Goal: Task Accomplishment & Management: Use online tool/utility

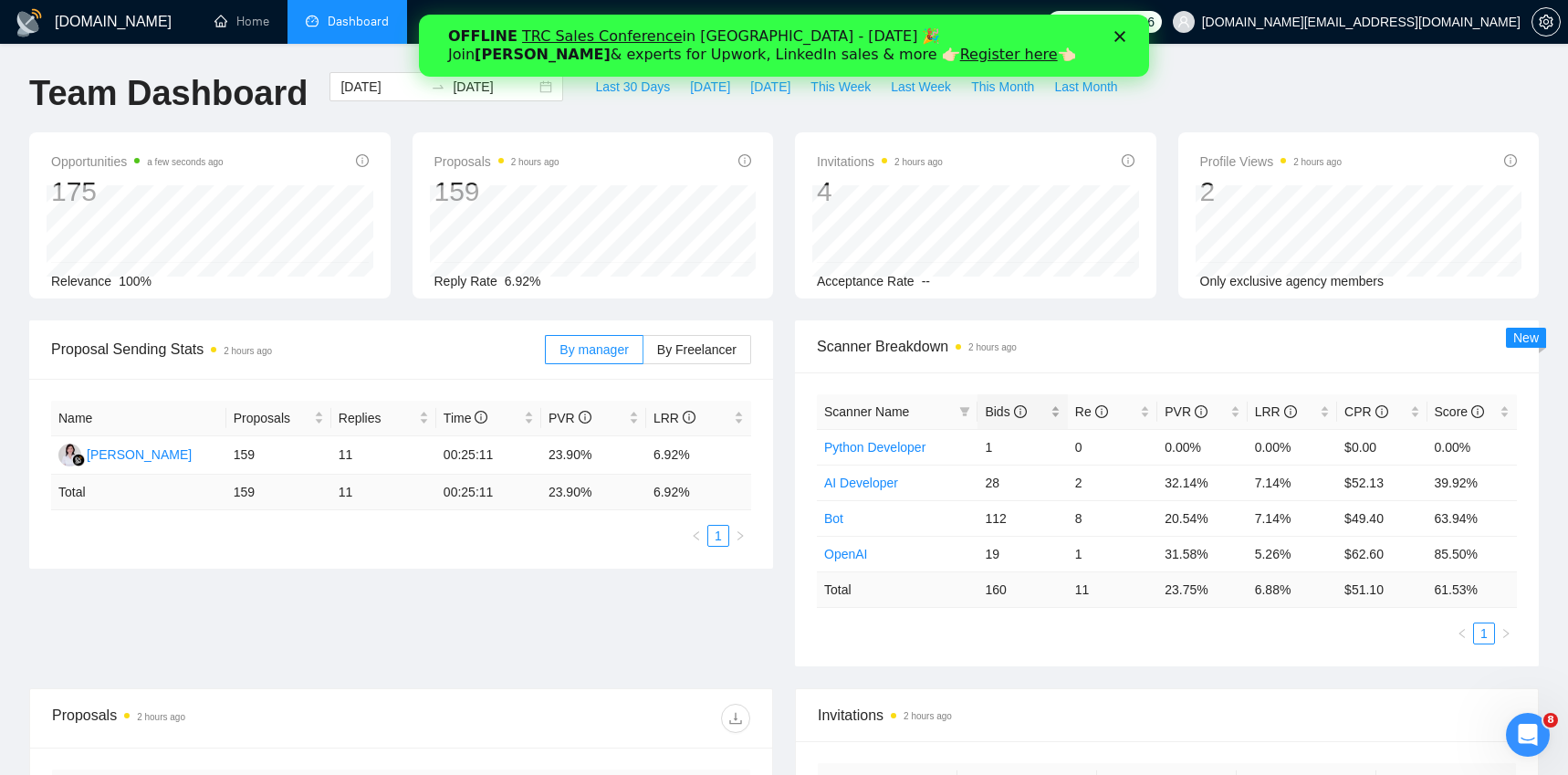
click at [995, 416] on span "Bids" at bounding box center [1006, 412] width 41 height 15
click at [1119, 37] on polygon "Закрити" at bounding box center [1120, 37] width 11 height 11
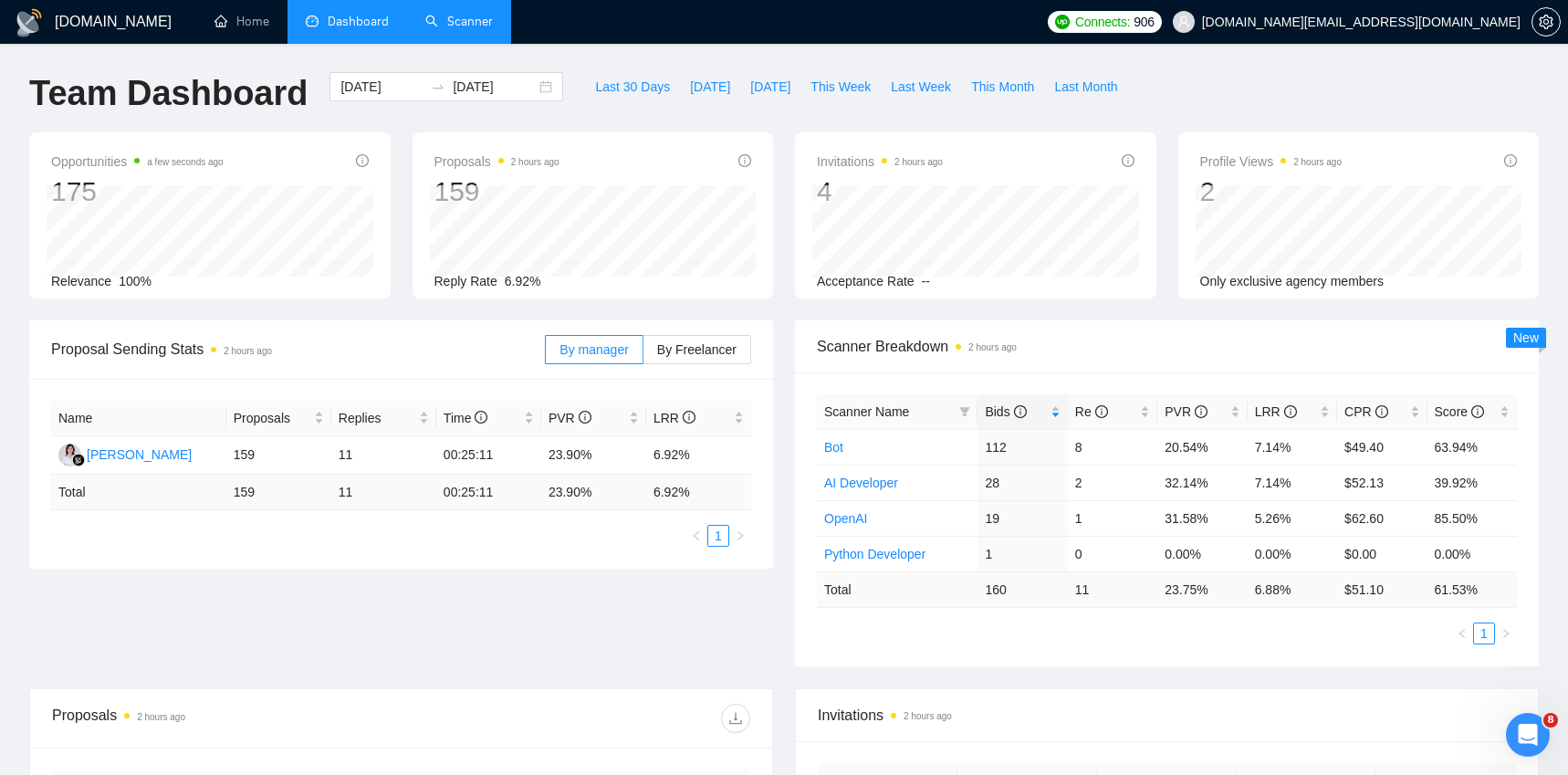
click at [451, 22] on link "Scanner" at bounding box center [459, 21] width 67 height 16
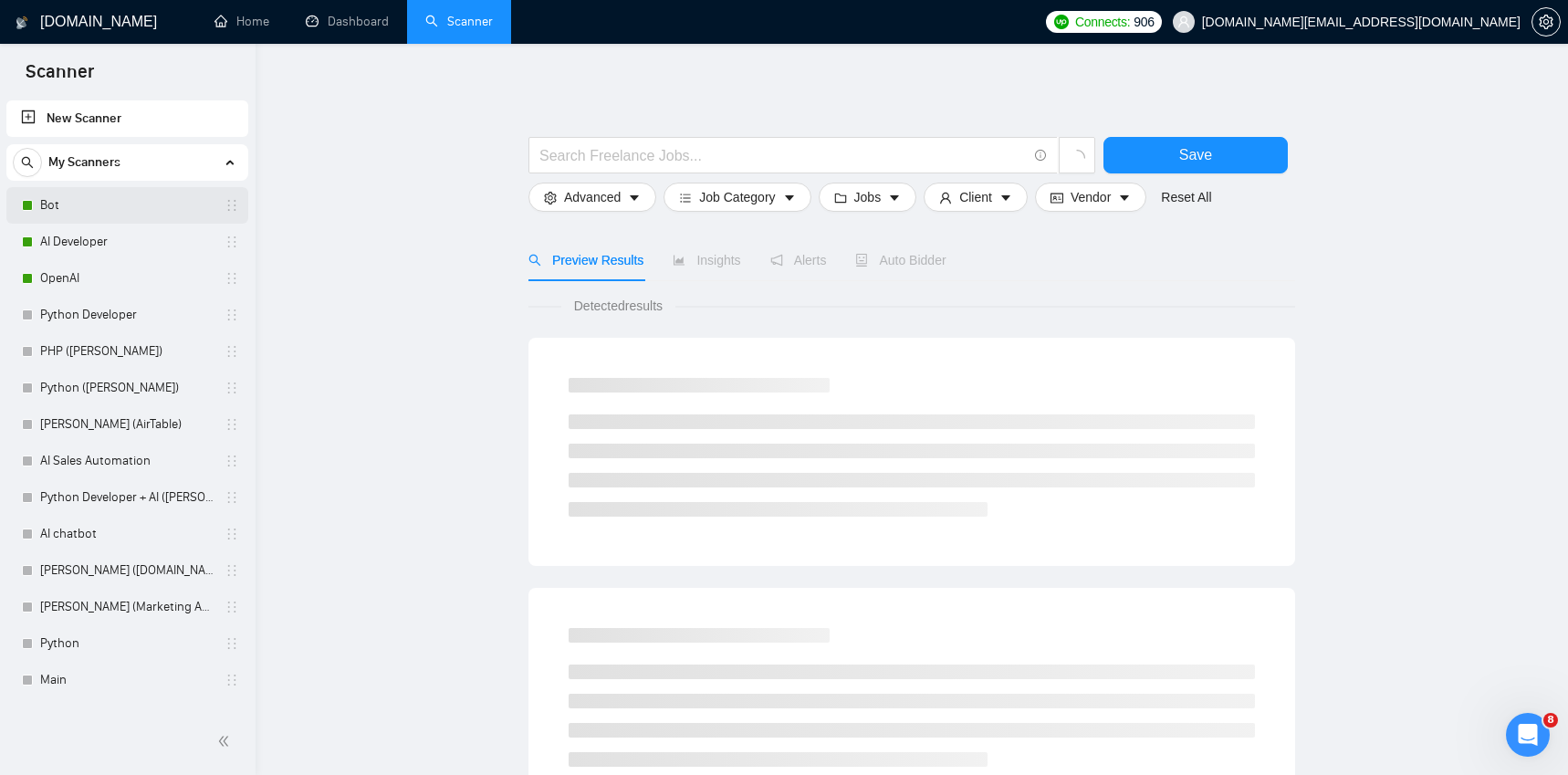
click at [57, 201] on link "Bot" at bounding box center [127, 206] width 174 height 37
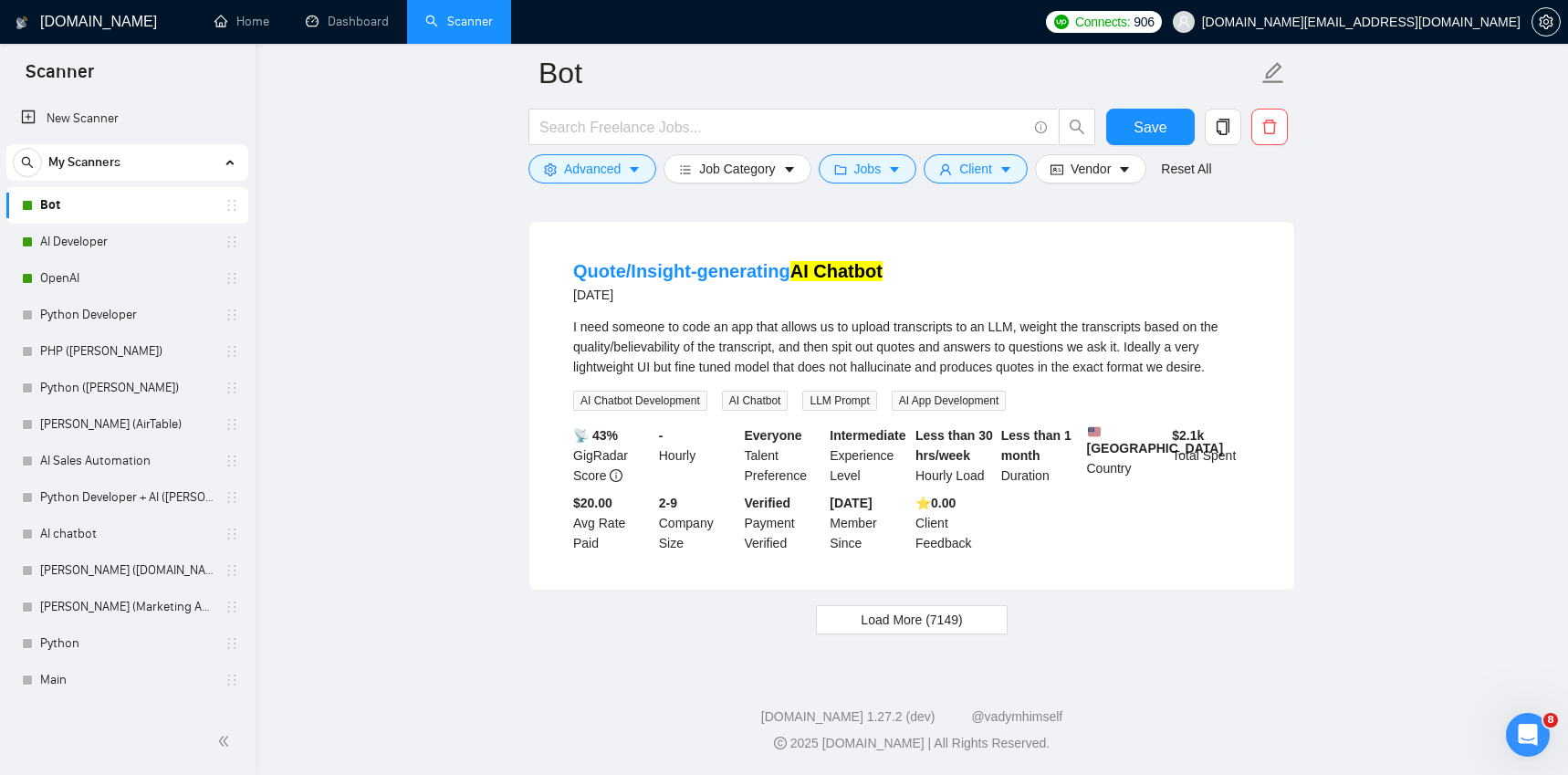
scroll to position [3738, 0]
click at [961, 628] on span "Load More (7149)" at bounding box center [912, 620] width 101 height 20
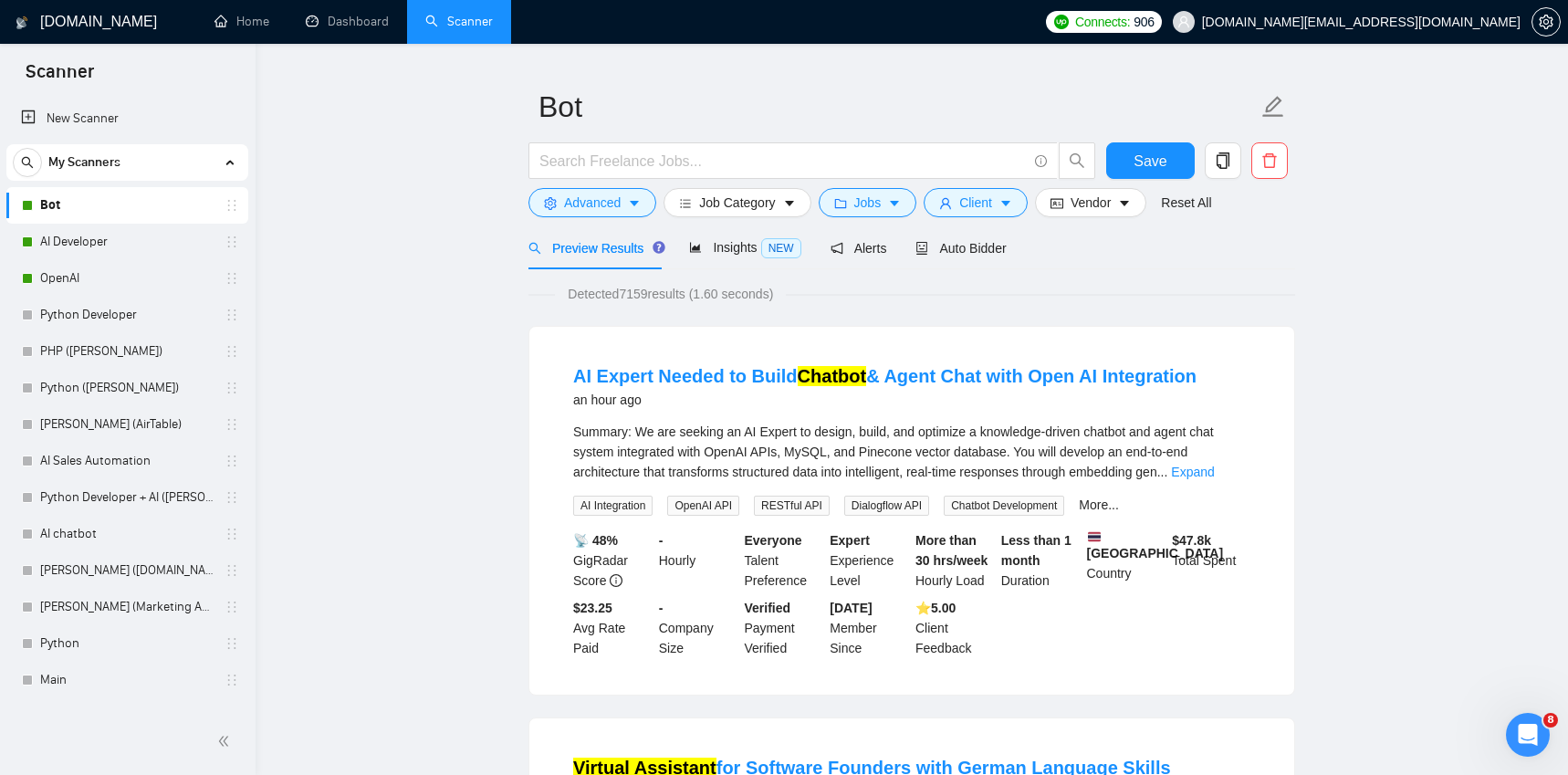
scroll to position [0, 0]
